Goal: Find specific page/section: Find specific page/section

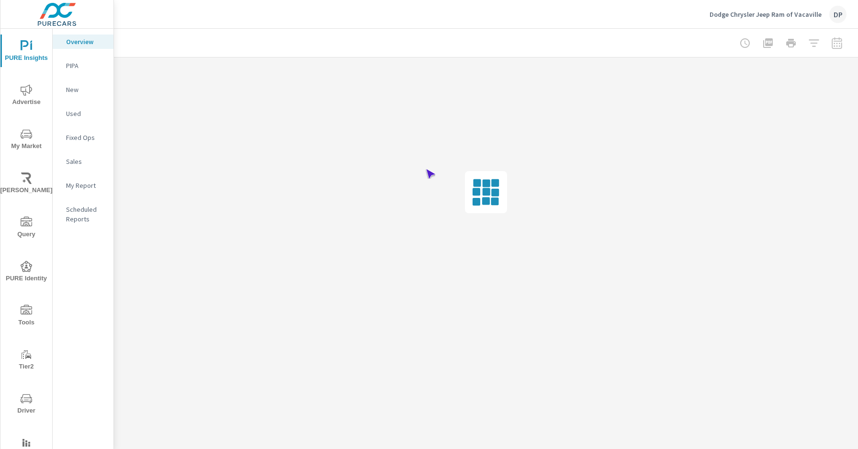
click at [24, 404] on span "Driver" at bounding box center [26, 404] width 46 height 23
